Goal: Task Accomplishment & Management: Complete application form

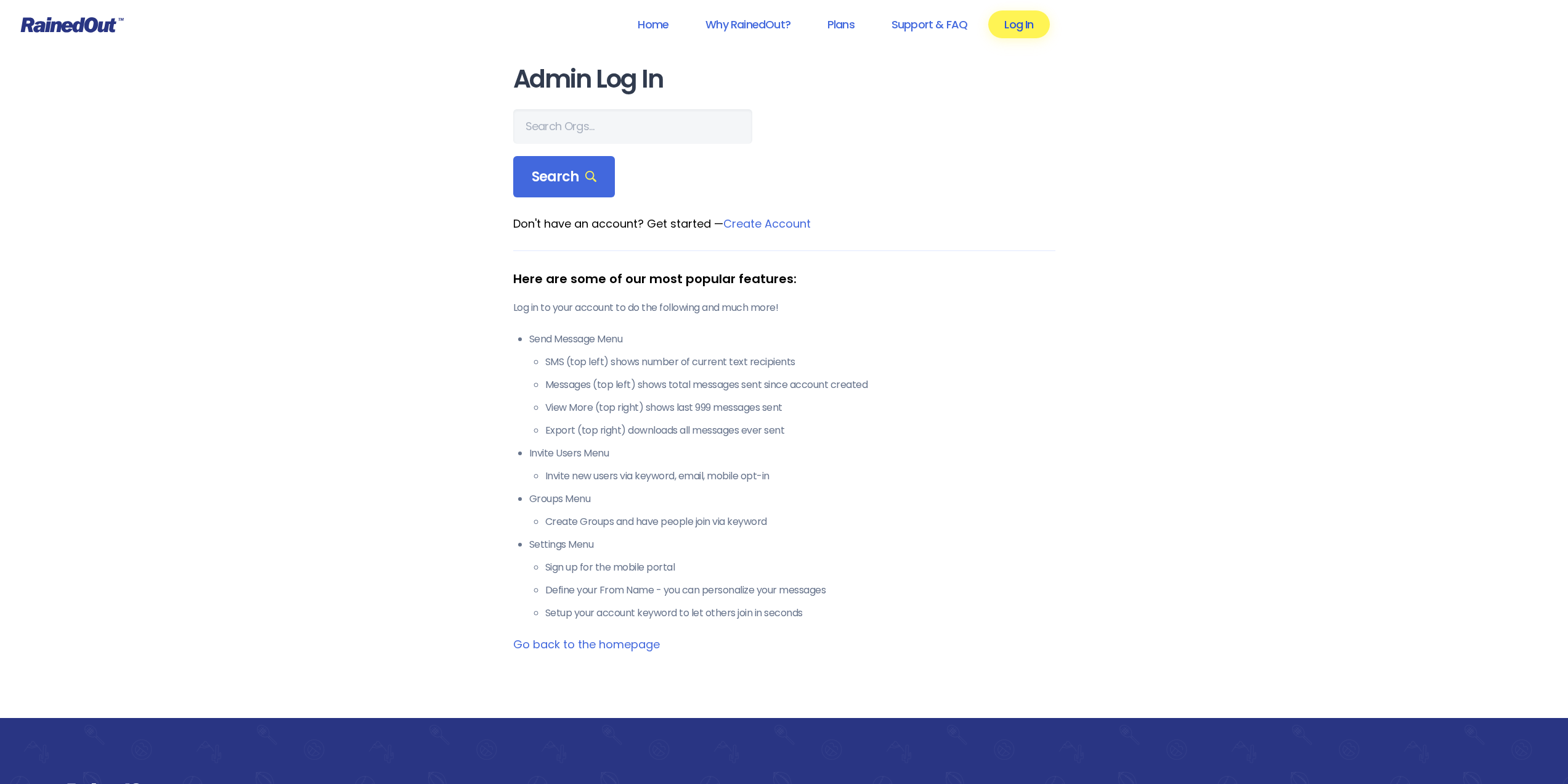
click at [1021, 22] on link "Log In" at bounding box center [1019, 24] width 61 height 28
click at [563, 123] on input "text" at bounding box center [632, 127] width 239 height 35
type input "arvada outlaws"
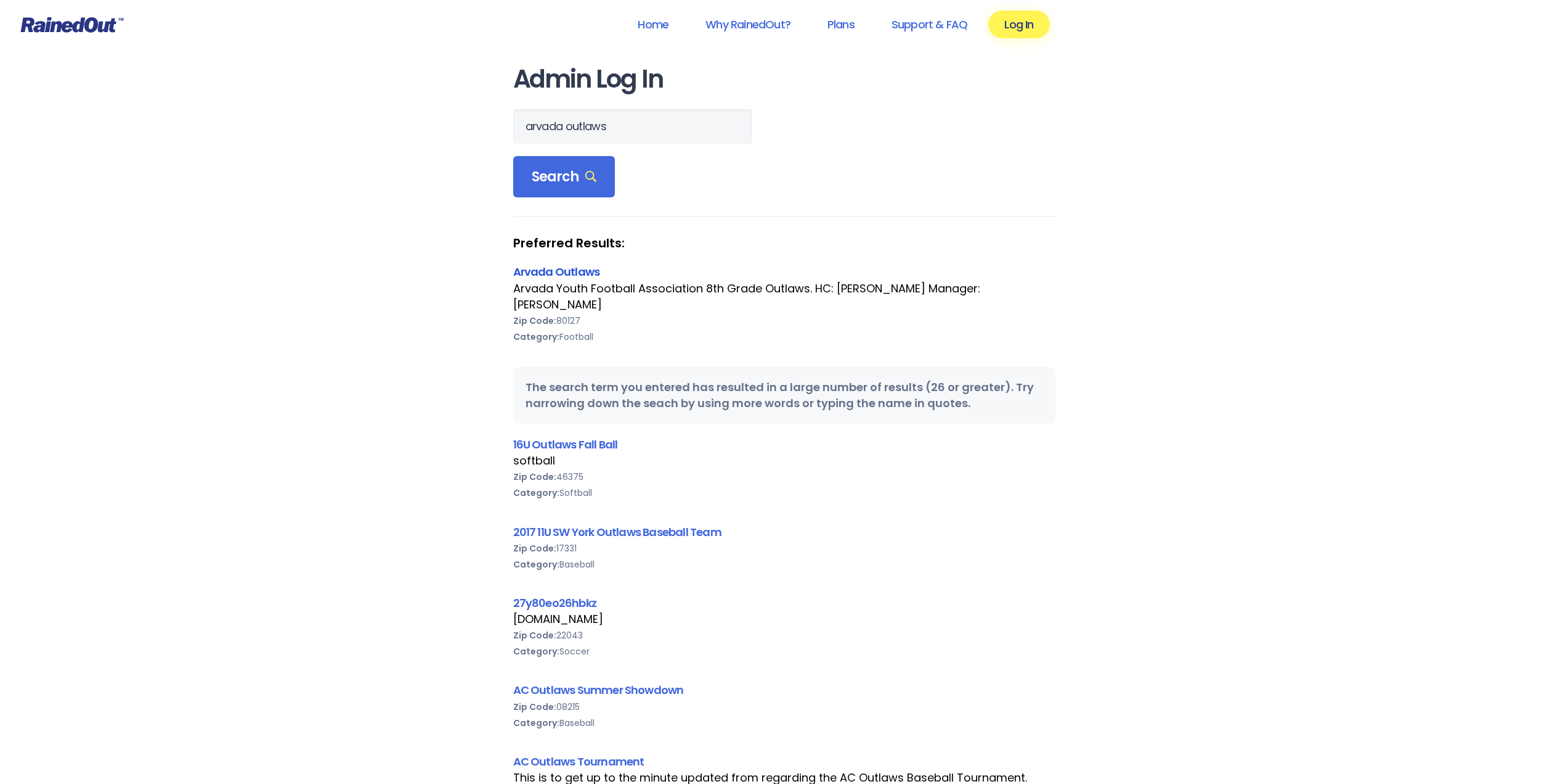
click at [548, 266] on link "Arvada Outlaws" at bounding box center [557, 272] width 87 height 16
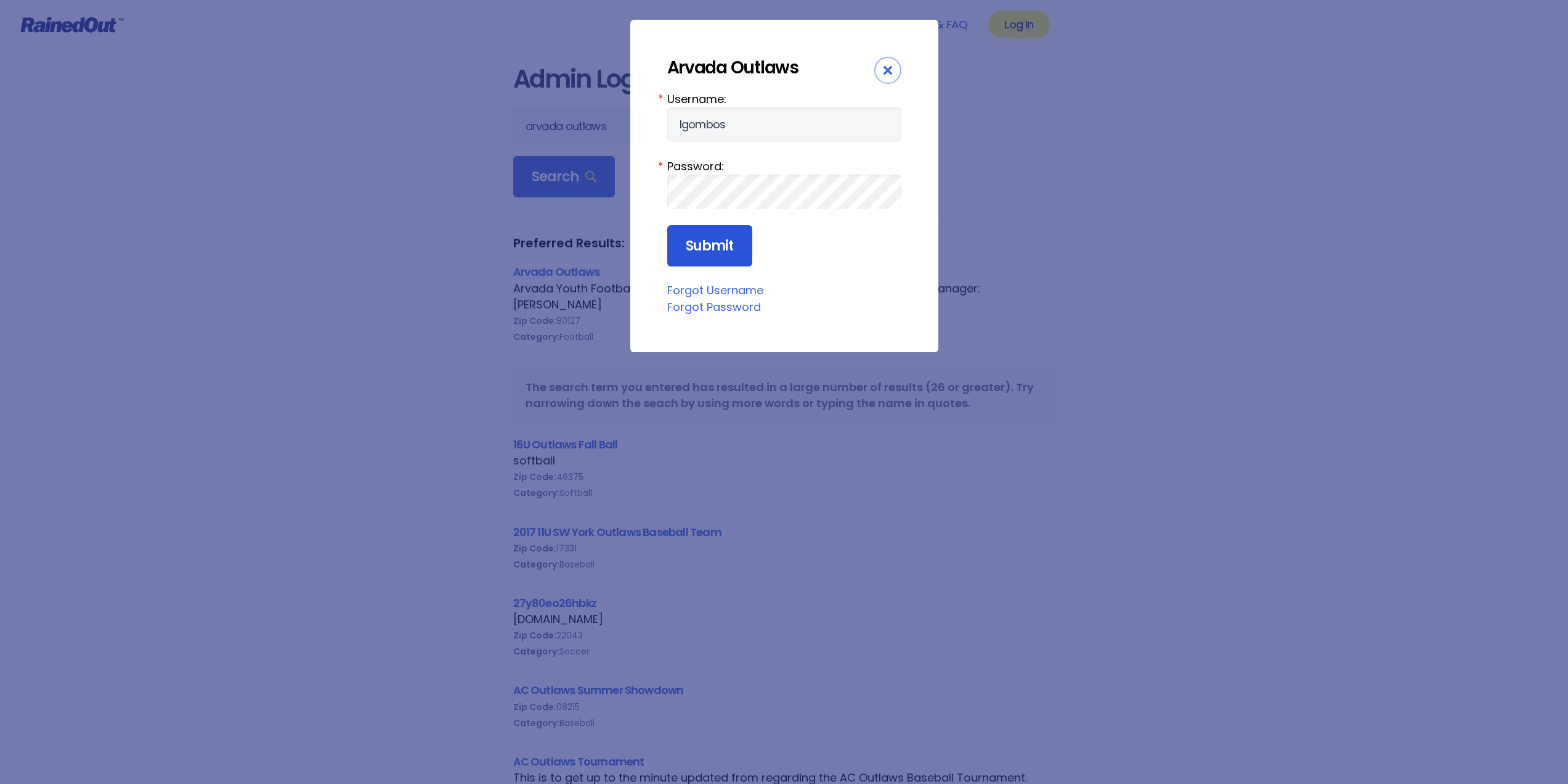
click at [707, 243] on input "Submit" at bounding box center [710, 246] width 85 height 42
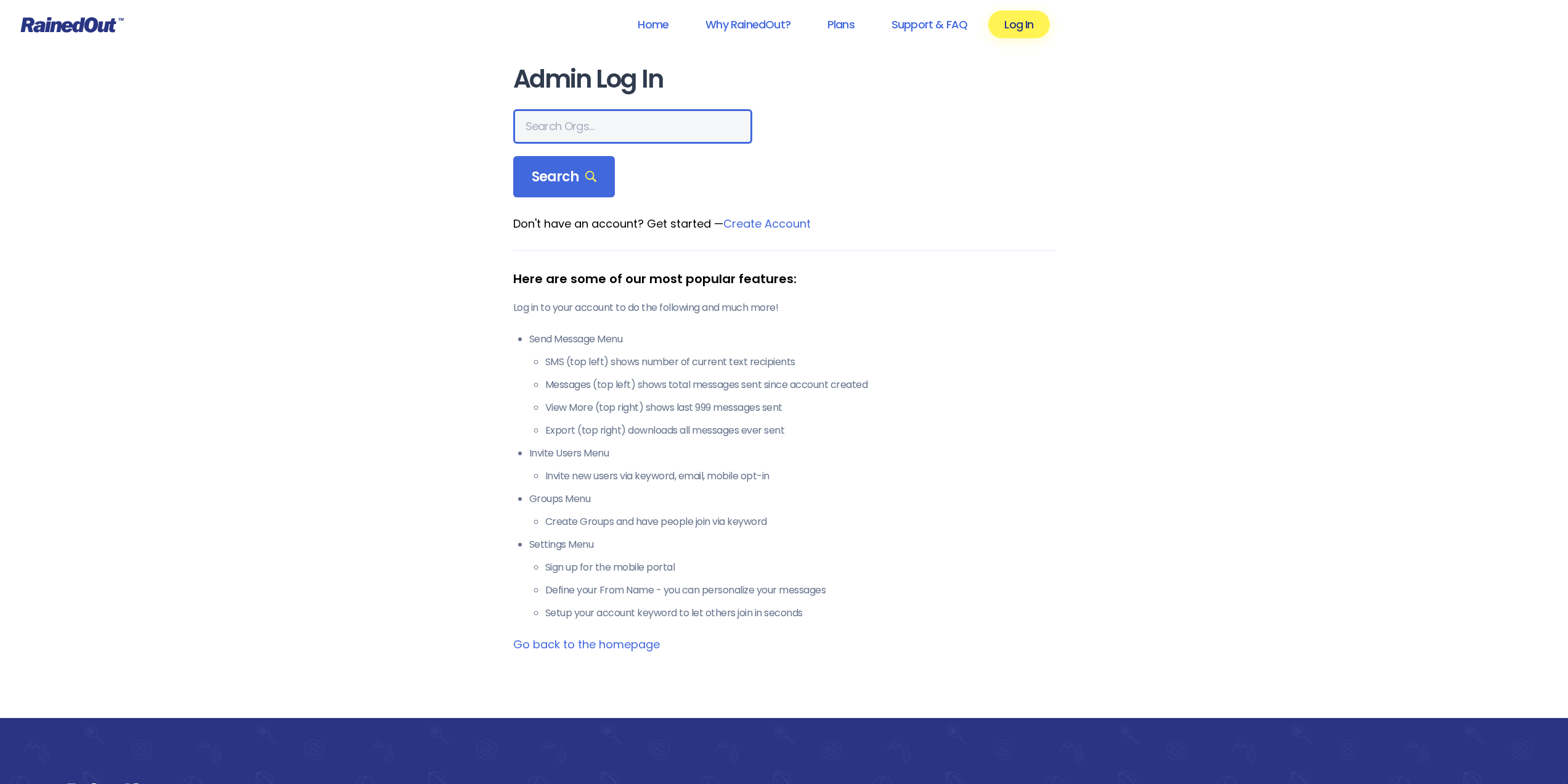
click at [610, 126] on input "text" at bounding box center [632, 127] width 239 height 35
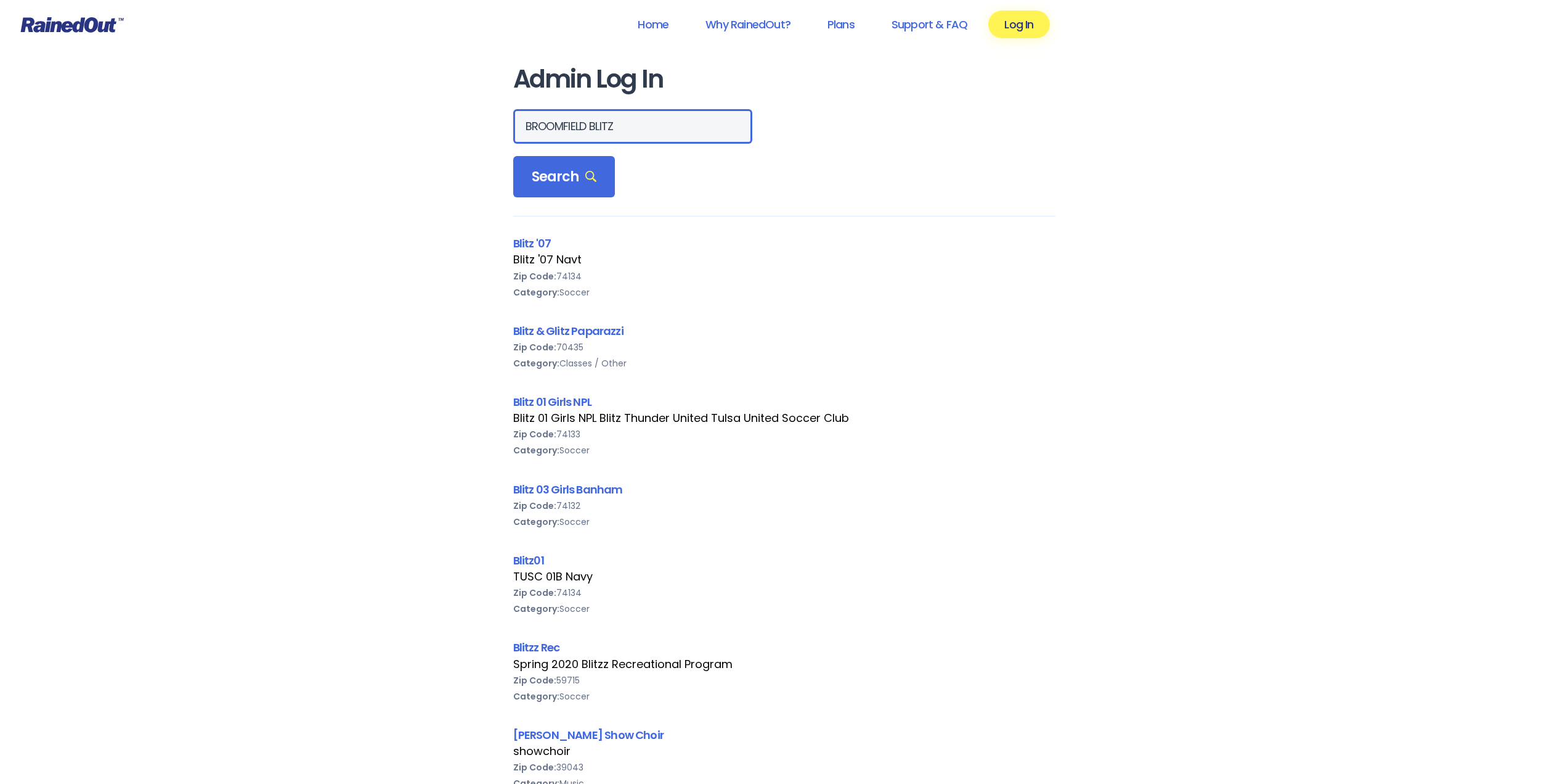
click at [638, 128] on input "BROOMFIELD BLITZ" at bounding box center [632, 127] width 239 height 35
type input "s"
type input "arvada outlaws"
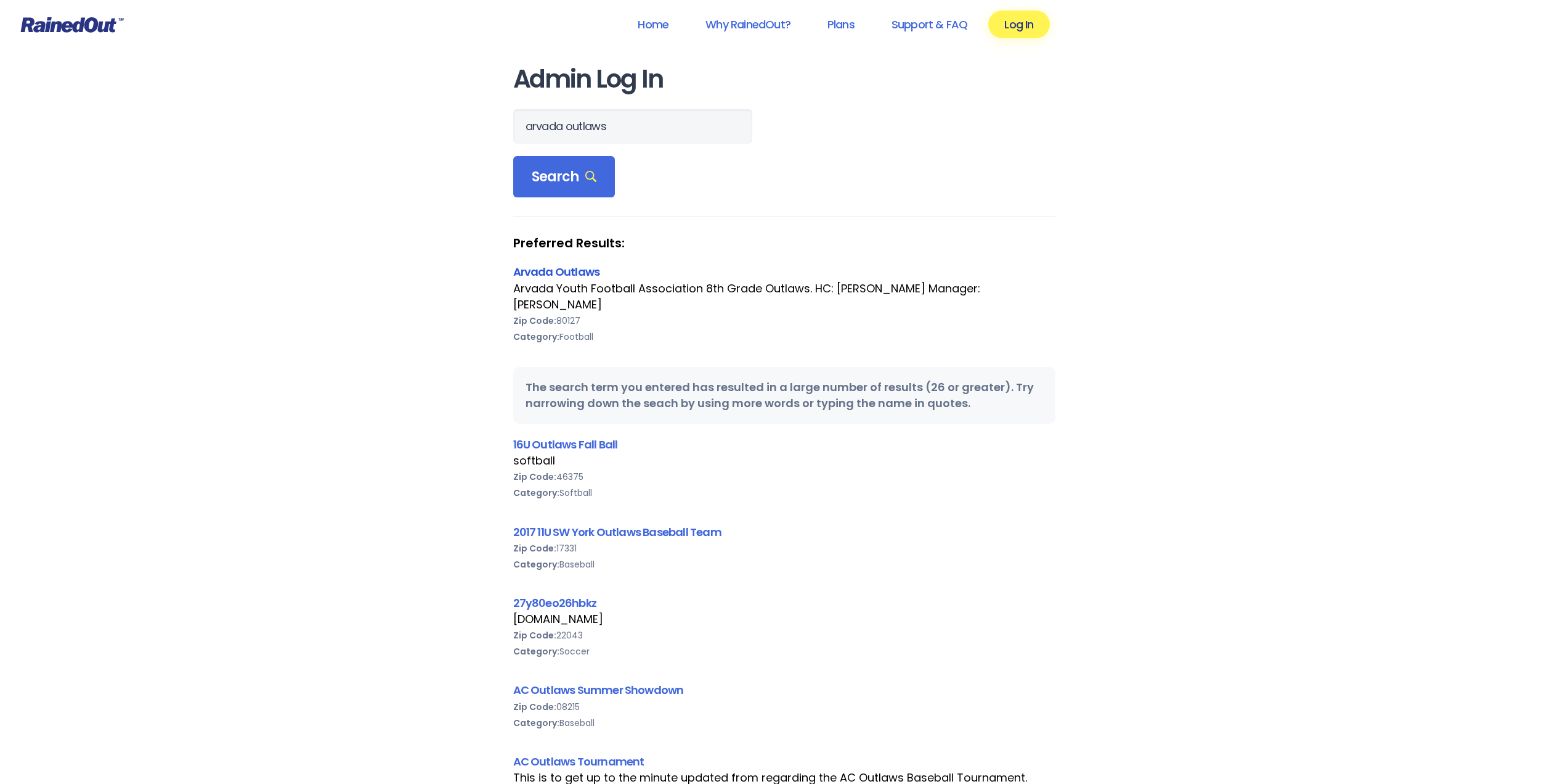
click at [542, 270] on link "Arvada Outlaws" at bounding box center [557, 272] width 87 height 16
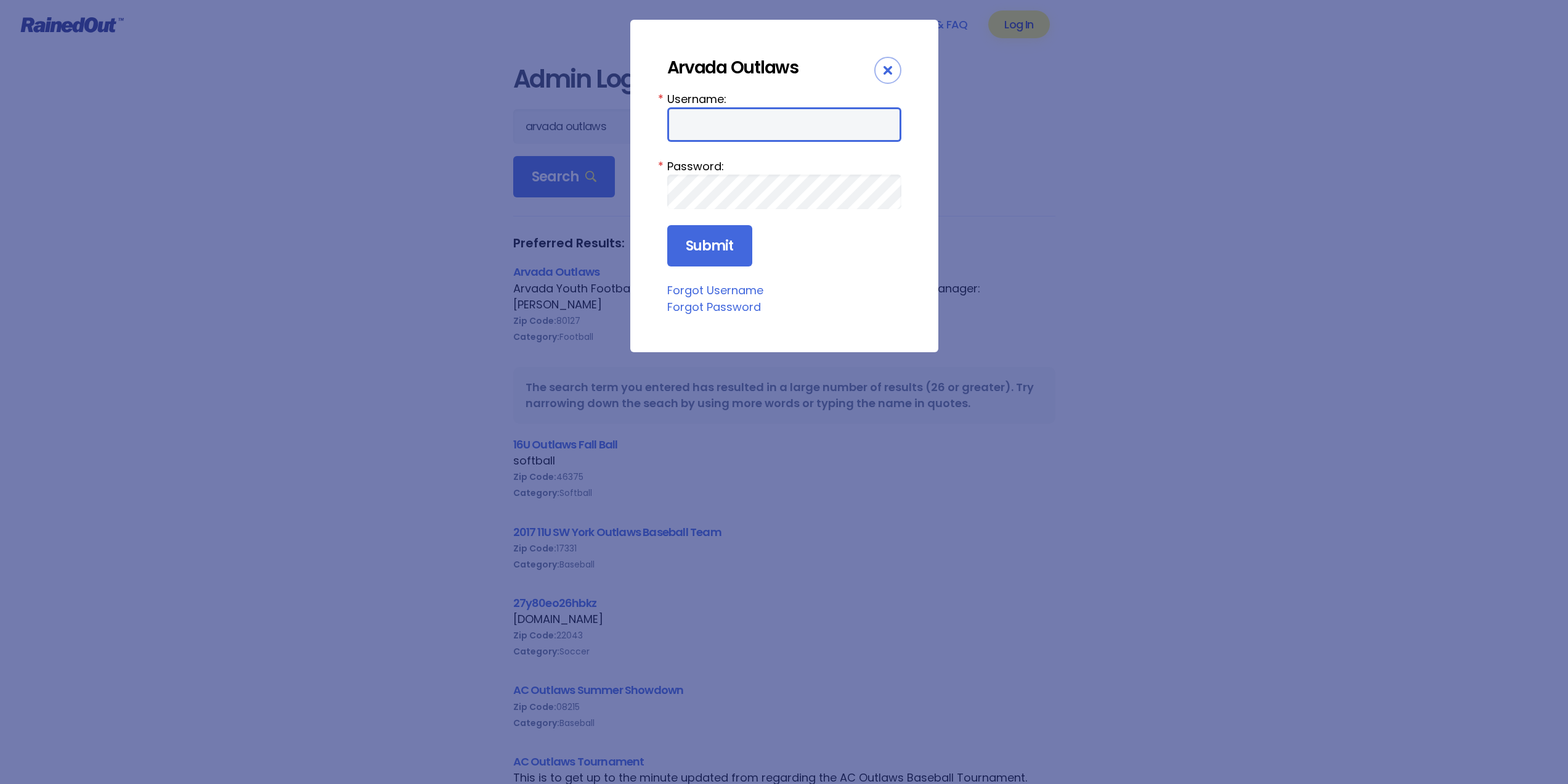
type input "lgombos"
click at [711, 248] on input "Submit" at bounding box center [710, 246] width 85 height 42
